Goal: Transaction & Acquisition: Purchase product/service

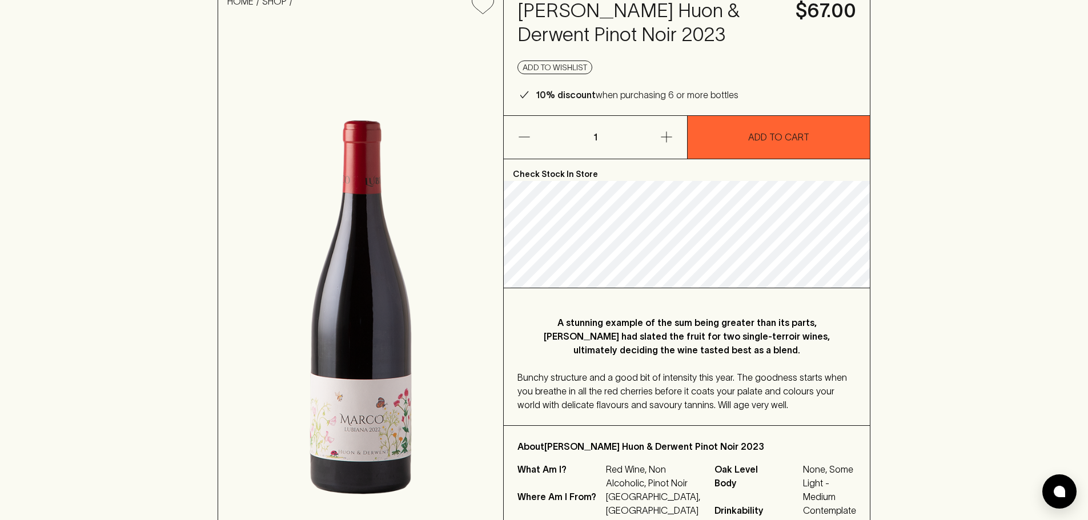
scroll to position [114, 0]
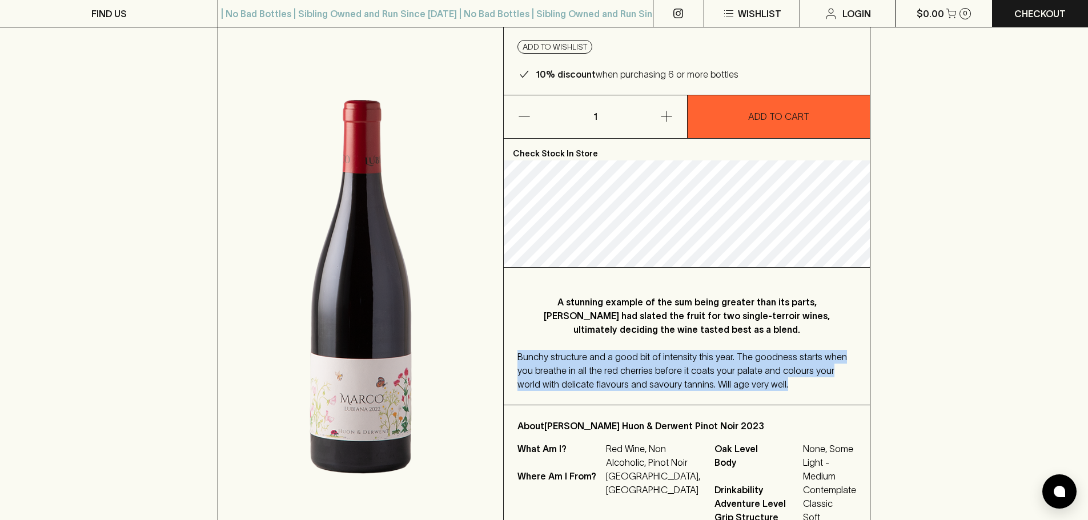
drag, startPoint x: 757, startPoint y: 389, endPoint x: 508, endPoint y: 359, distance: 251.3
click at [508, 359] on div "A stunning example of the sum being greater than its parts, [PERSON_NAME] had s…" at bounding box center [687, 336] width 366 height 137
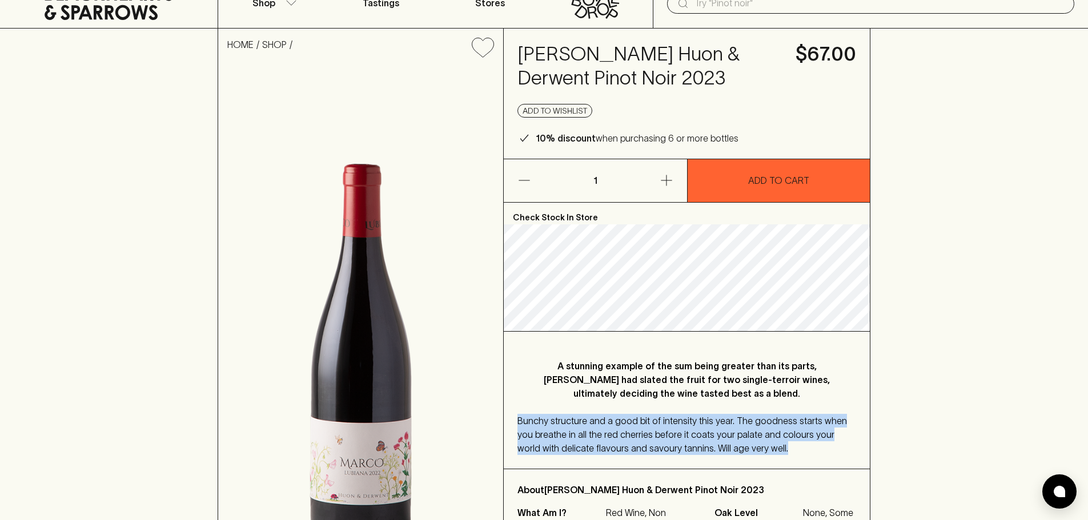
scroll to position [0, 0]
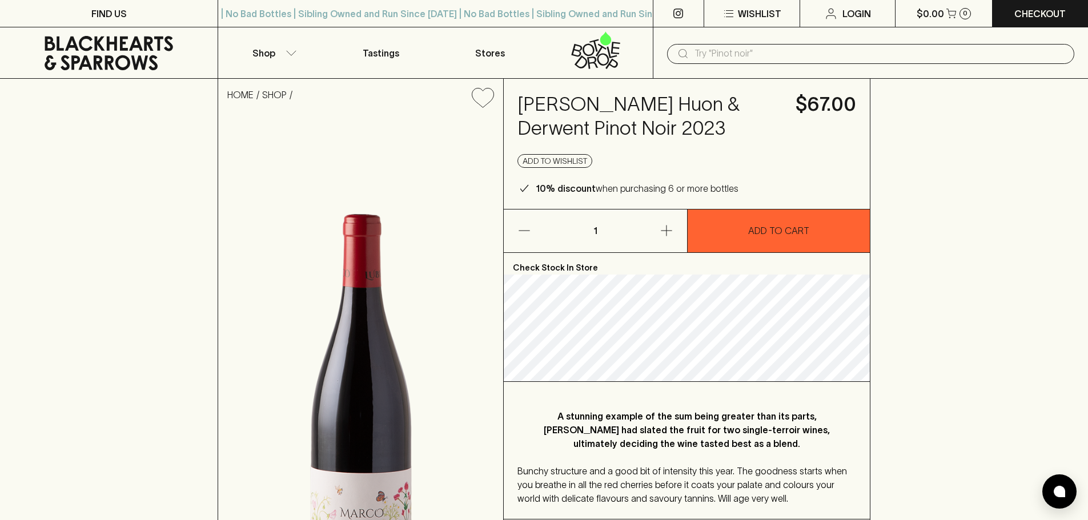
click at [776, 40] on div "​" at bounding box center [870, 52] width 435 height 51
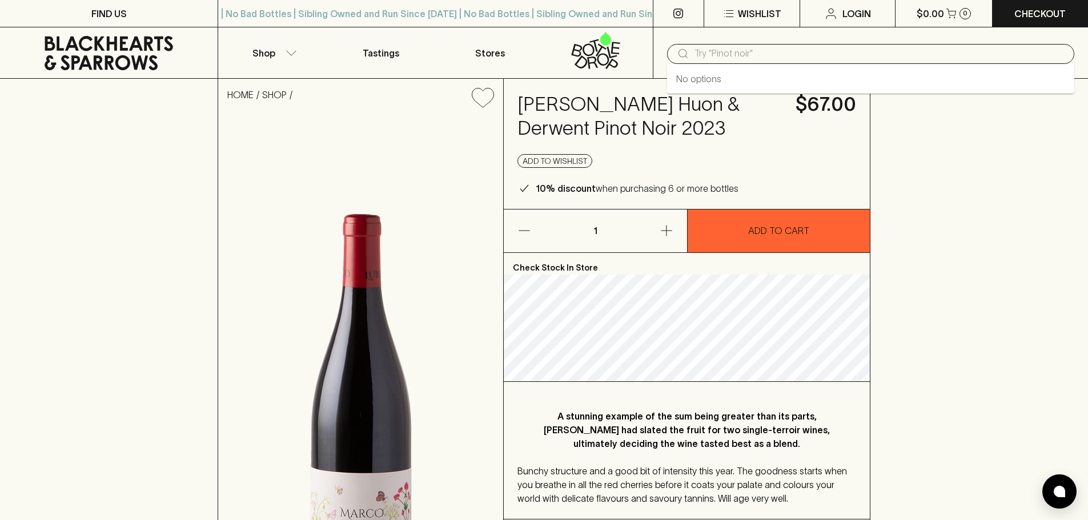
click at [779, 50] on input "text" at bounding box center [879, 54] width 370 height 18
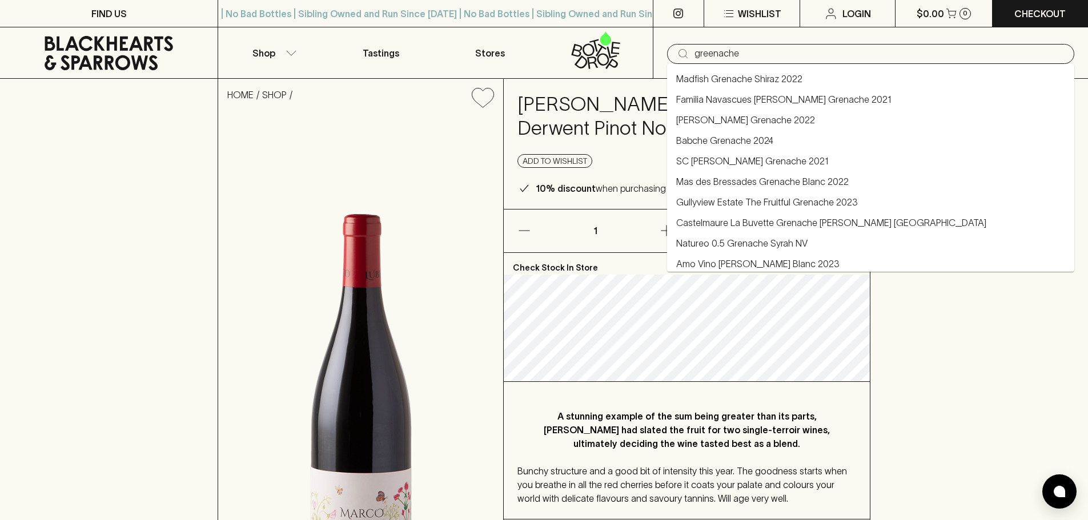
type input "Madfish Grenache Shiraz 2022"
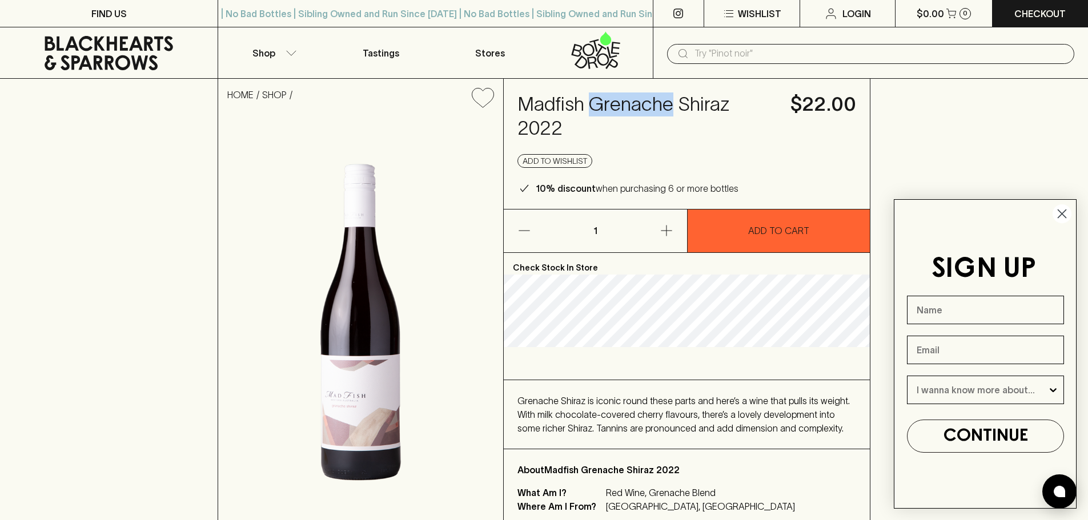
drag, startPoint x: 591, startPoint y: 103, endPoint x: 671, endPoint y: 111, distance: 80.8
click at [671, 111] on h4 "Madfish Grenache Shiraz 2022" at bounding box center [646, 116] width 259 height 48
copy h4 "Grenache"
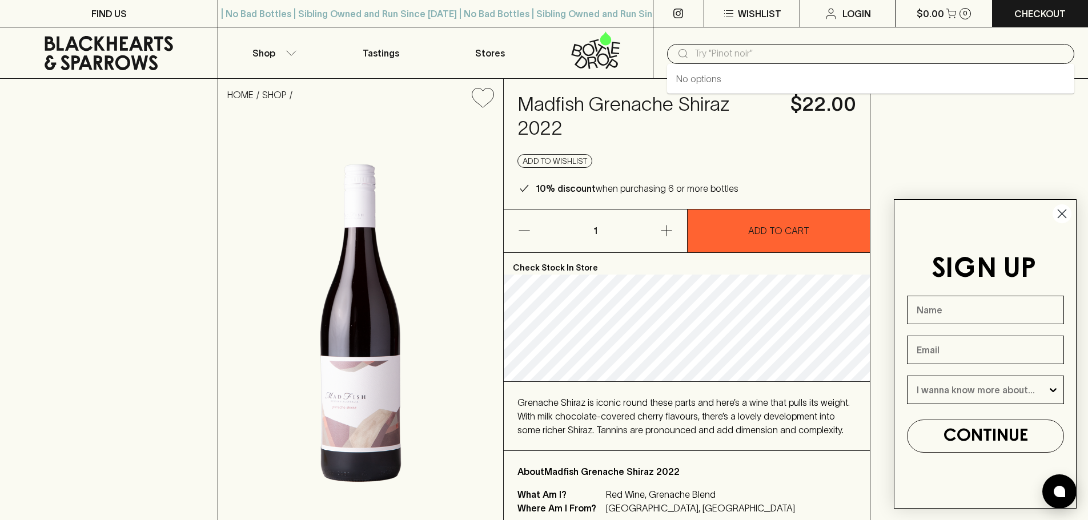
paste input "Grenache"
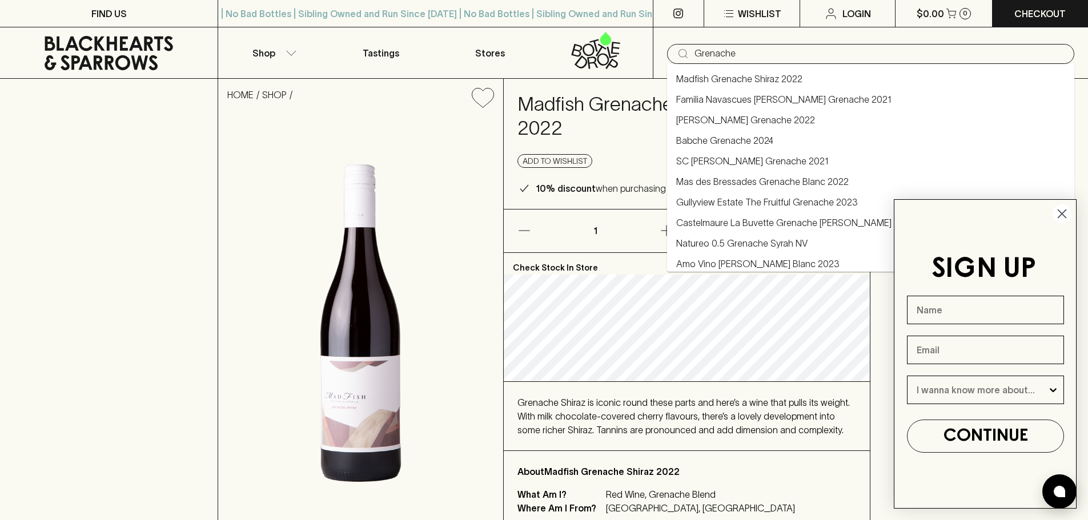
type input "Grenache"
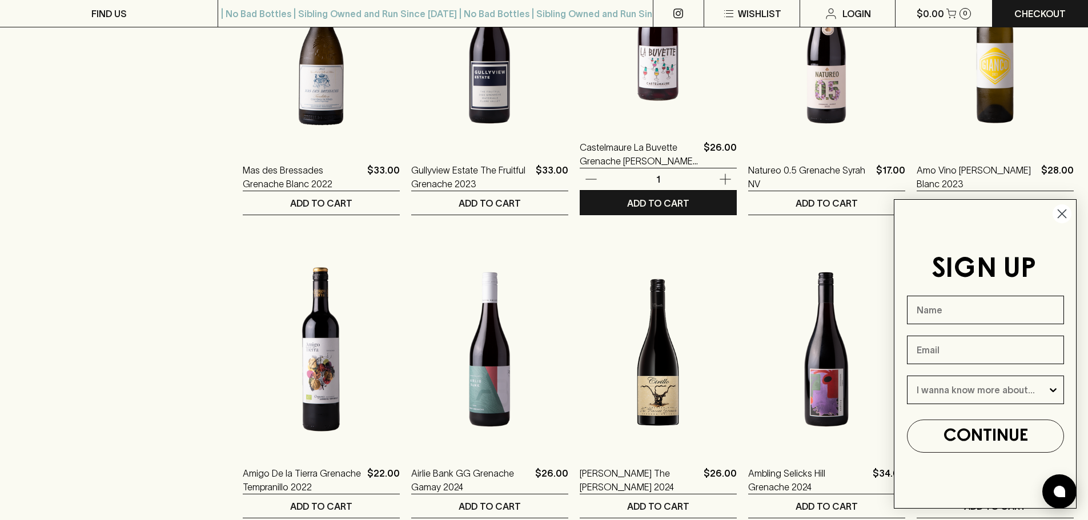
scroll to position [742, 0]
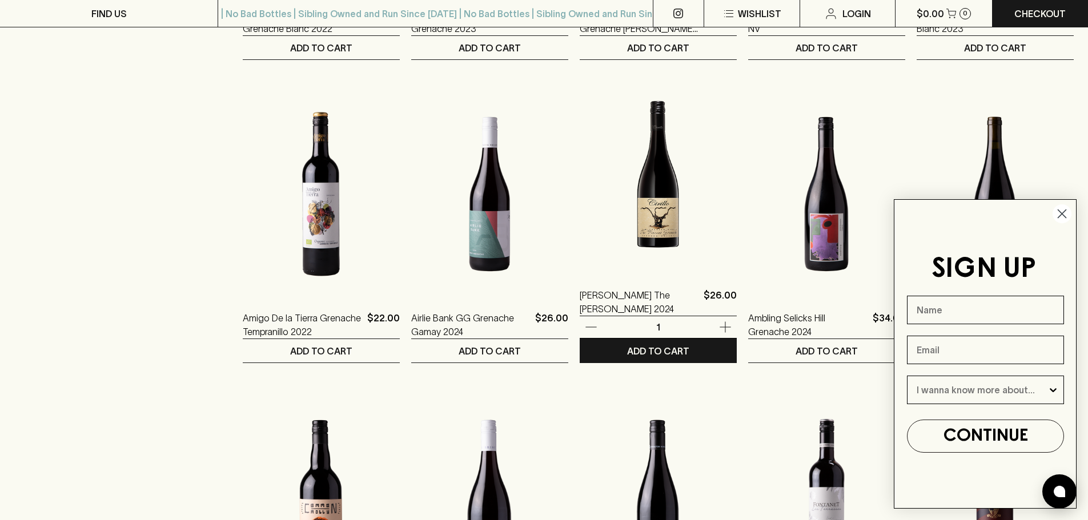
click at [583, 200] on img at bounding box center [657, 171] width 157 height 200
